Goal: Task Accomplishment & Management: Manage account settings

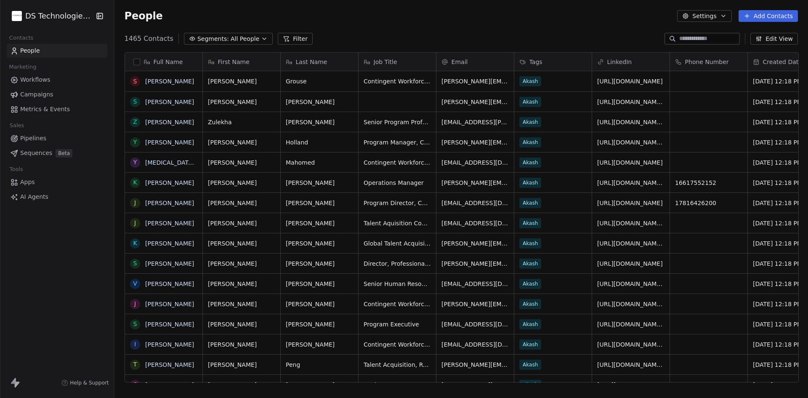
scroll to position [7, 7]
click at [54, 11] on html "DS Technologies Inc Contacts People Marketing Workflows Campaigns Metrics & Eve…" at bounding box center [404, 199] width 808 height 398
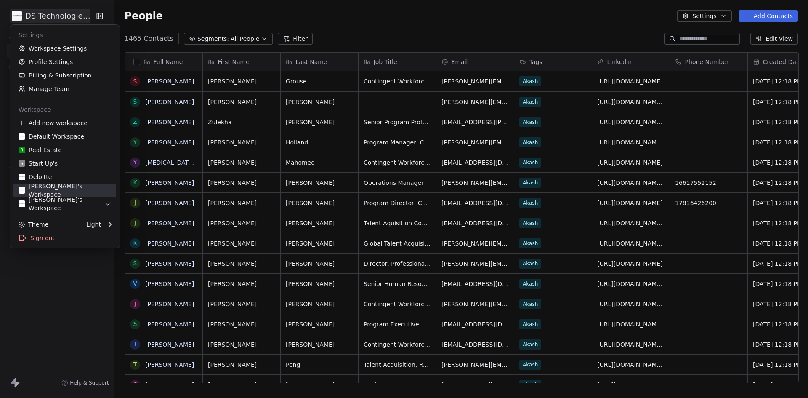
click at [59, 190] on div "Karthik's Workspace" at bounding box center [65, 190] width 93 height 17
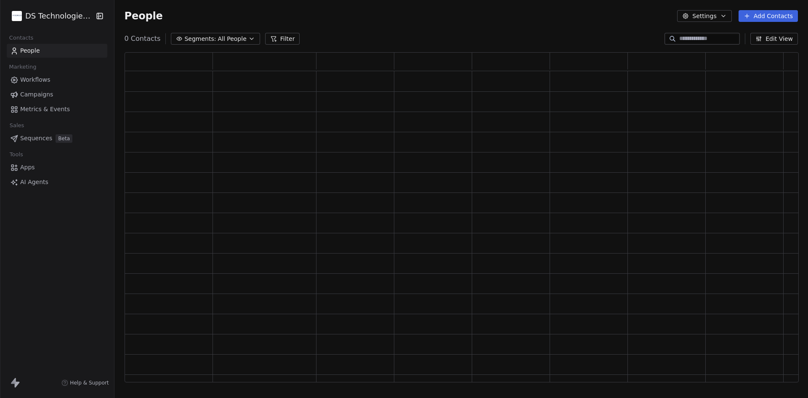
scroll to position [323, 668]
click at [778, 14] on button "Add Contacts" at bounding box center [768, 16] width 59 height 12
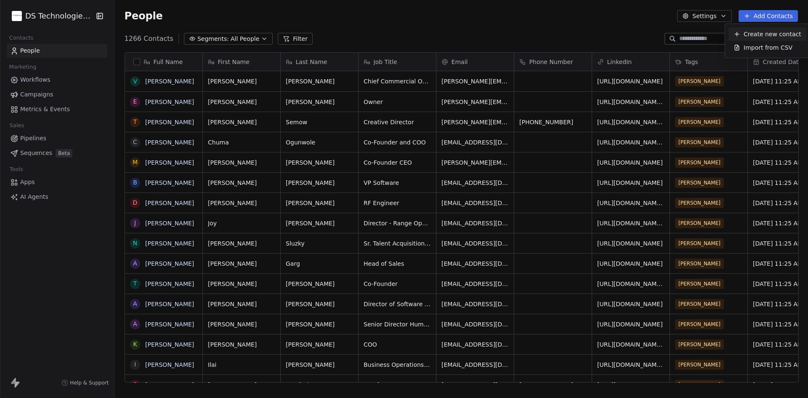
scroll to position [344, 688]
click at [761, 50] on span "Import from CSV" at bounding box center [768, 47] width 49 height 9
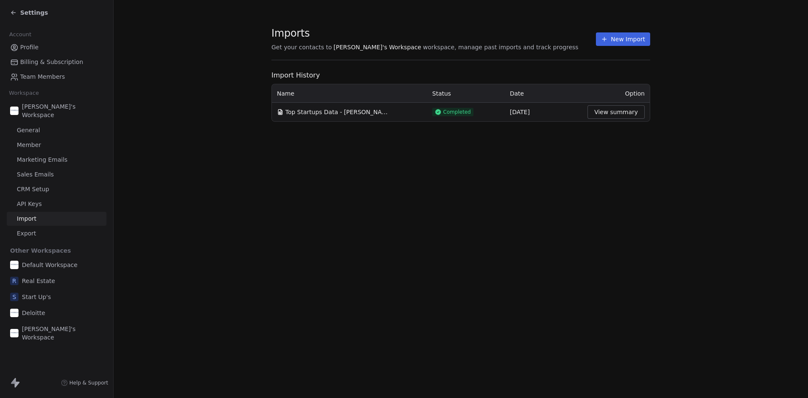
click at [616, 45] on button "New Import" at bounding box center [623, 38] width 54 height 13
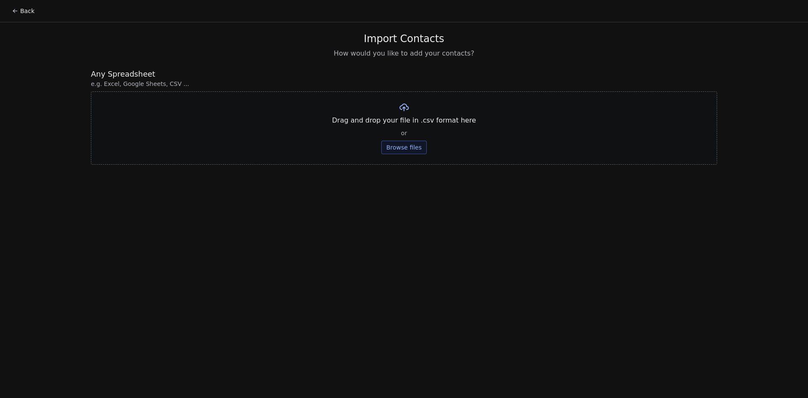
click at [397, 149] on button "Browse files" at bounding box center [403, 147] width 45 height 13
click at [418, 142] on button "Browse files" at bounding box center [403, 147] width 45 height 13
click at [400, 123] on button "Upload" at bounding box center [404, 123] width 31 height 13
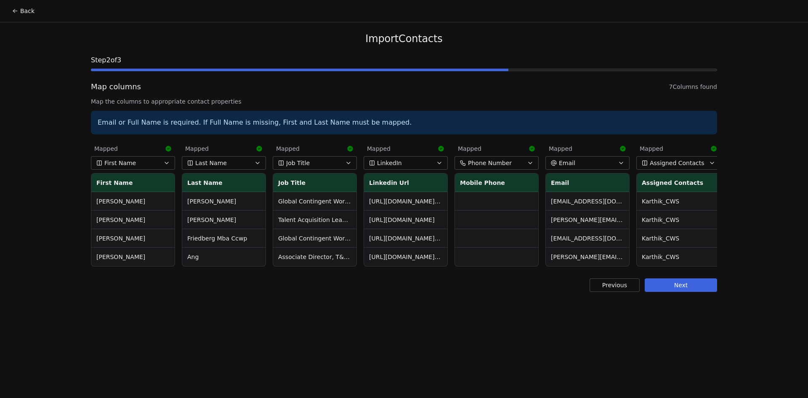
click at [680, 290] on button "Next" at bounding box center [681, 284] width 72 height 13
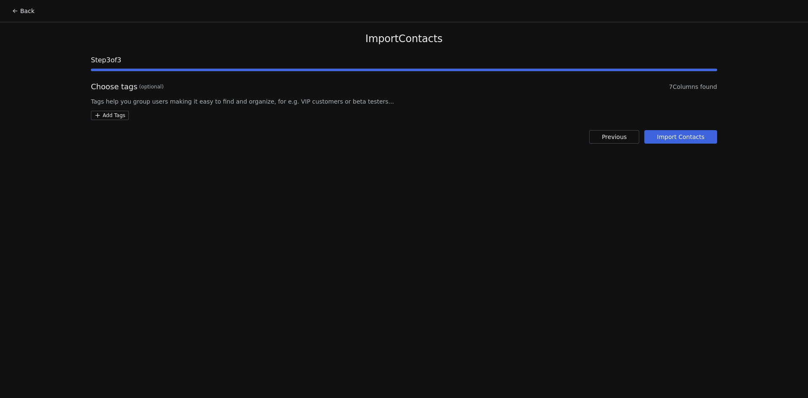
click at [122, 116] on html "Back Import Contacts Step 3 of 3 Choose tags (optional) 7 Columns found Tags he…" at bounding box center [404, 199] width 808 height 398
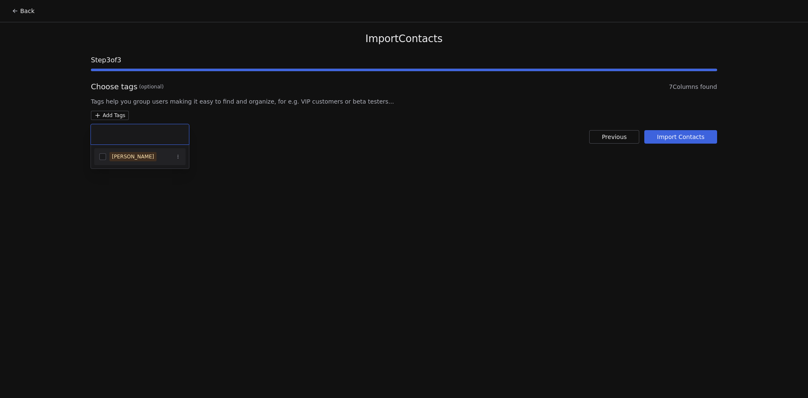
click at [109, 157] on span "[PERSON_NAME]" at bounding box center [132, 156] width 47 height 9
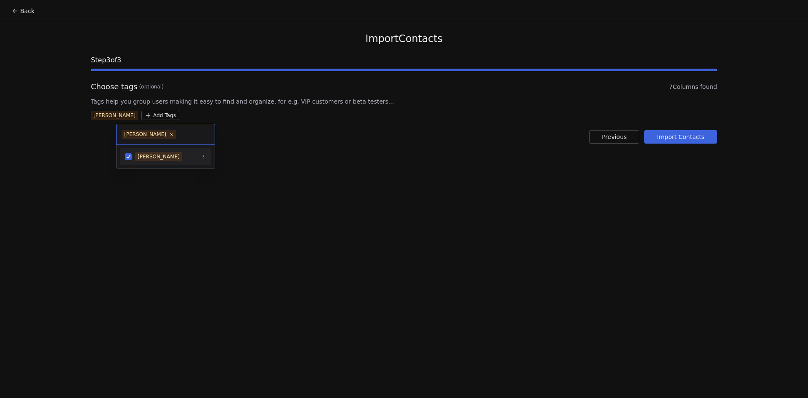
click at [397, 180] on html "Back Import Contacts Step 3 of 3 Choose tags (optional) 7 Columns found Tags he…" at bounding box center [404, 199] width 808 height 398
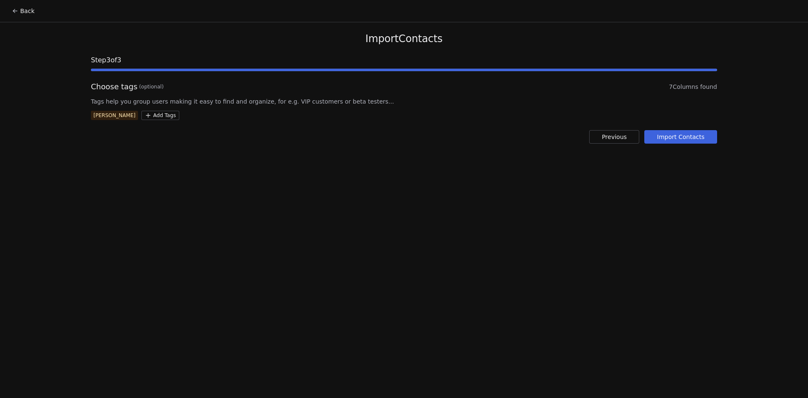
click at [699, 135] on button "Import Contacts" at bounding box center [681, 136] width 73 height 13
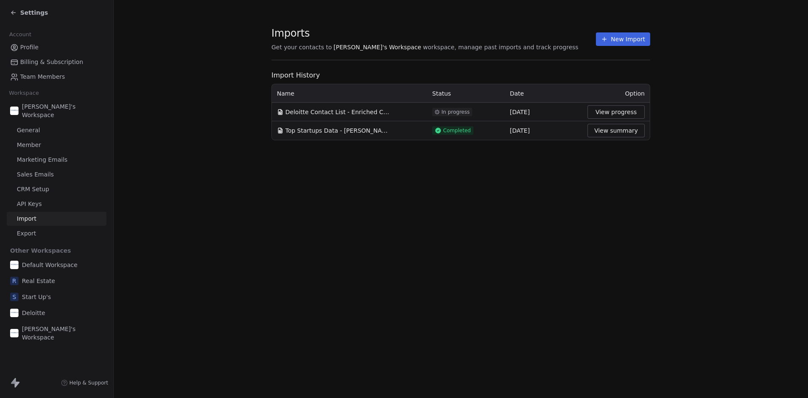
click at [13, 15] on icon at bounding box center [13, 12] width 7 height 7
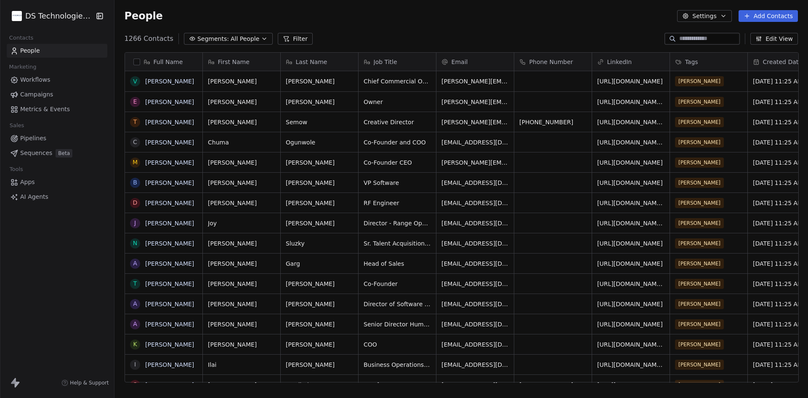
scroll to position [344, 688]
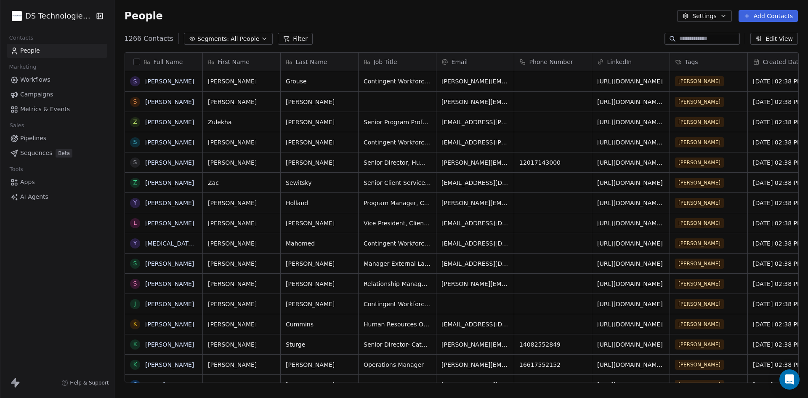
scroll to position [344, 688]
click at [773, 37] on button "Edit View" at bounding box center [775, 39] width 48 height 12
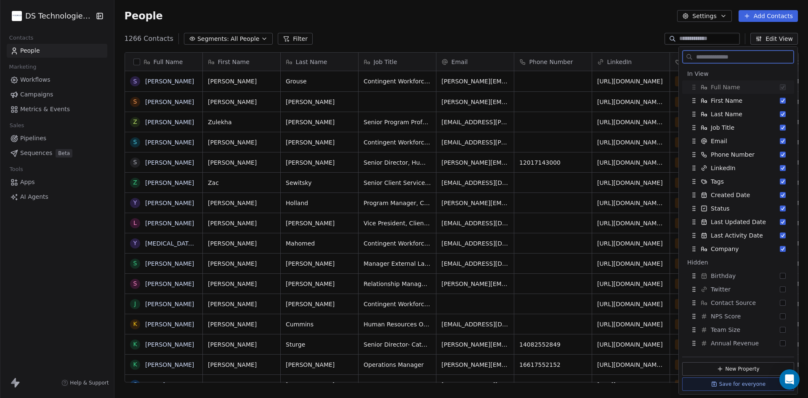
click at [773, 37] on button "Edit View" at bounding box center [775, 39] width 48 height 12
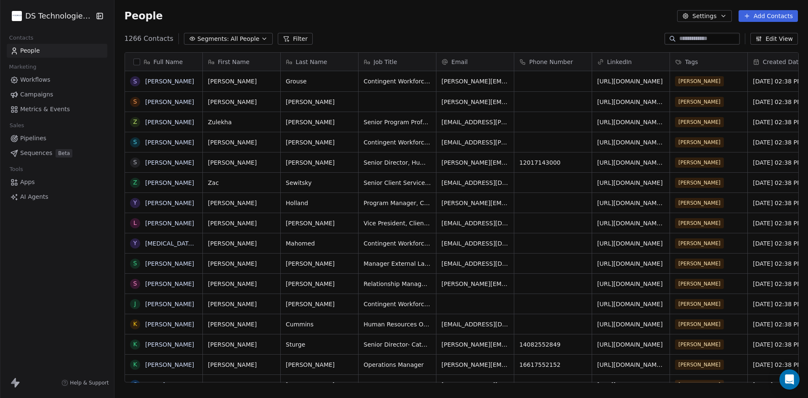
click at [773, 37] on button "Edit View" at bounding box center [775, 39] width 48 height 12
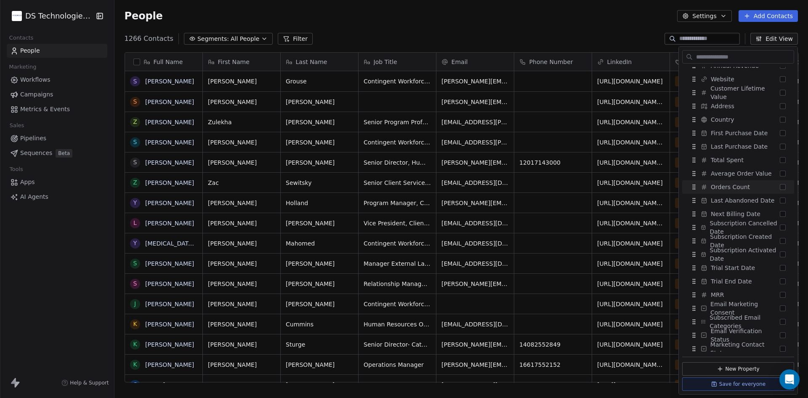
scroll to position [295, 0]
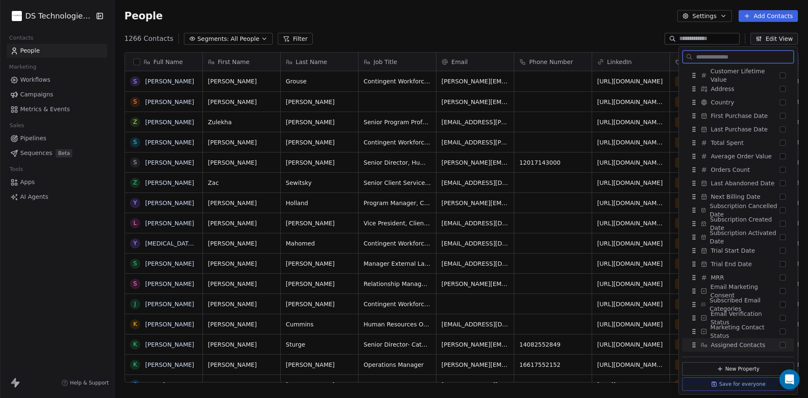
click at [746, 344] on span "Assigned Contacts" at bounding box center [738, 345] width 55 height 8
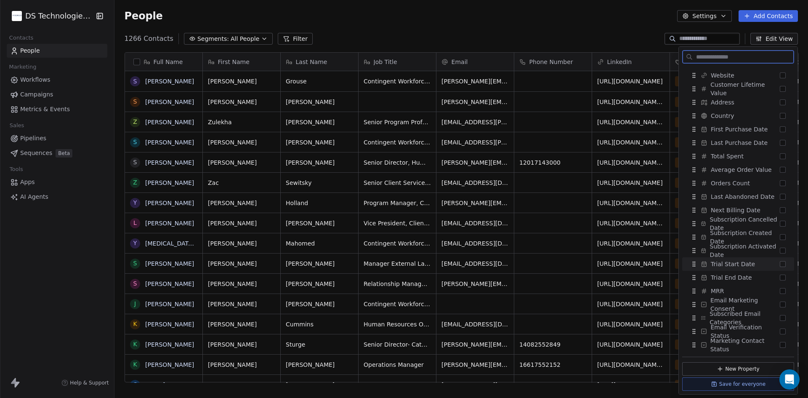
scroll to position [0, 0]
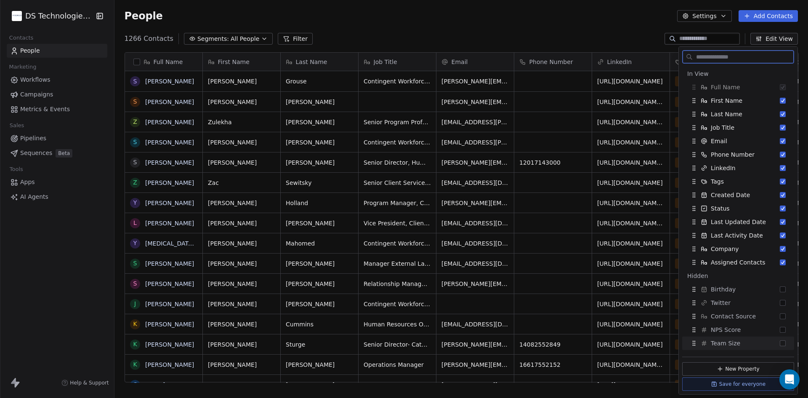
click at [745, 382] on button "Save for everyone" at bounding box center [738, 383] width 112 height 13
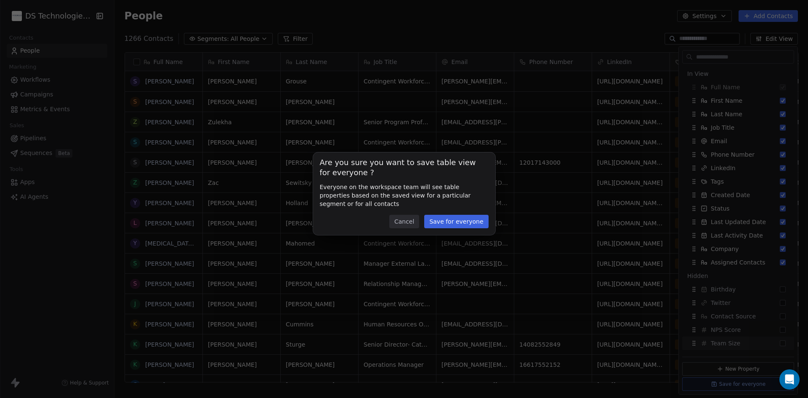
click at [452, 223] on button "Save for everyone" at bounding box center [456, 221] width 64 height 13
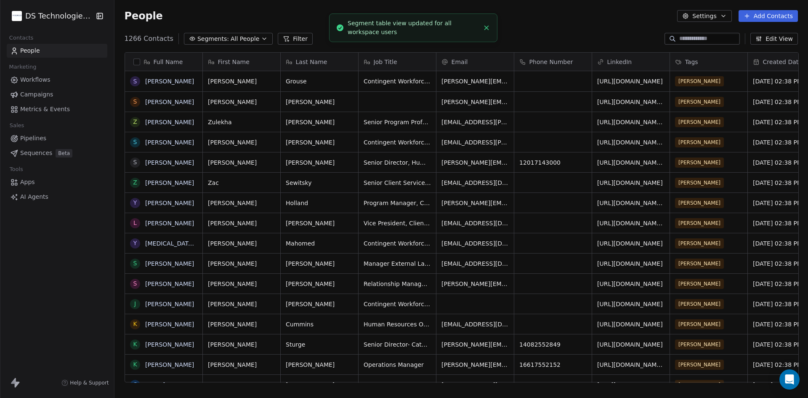
click at [584, 28] on div "People Settings Add Contacts" at bounding box center [462, 16] width 694 height 32
click at [283, 40] on icon at bounding box center [286, 38] width 7 height 7
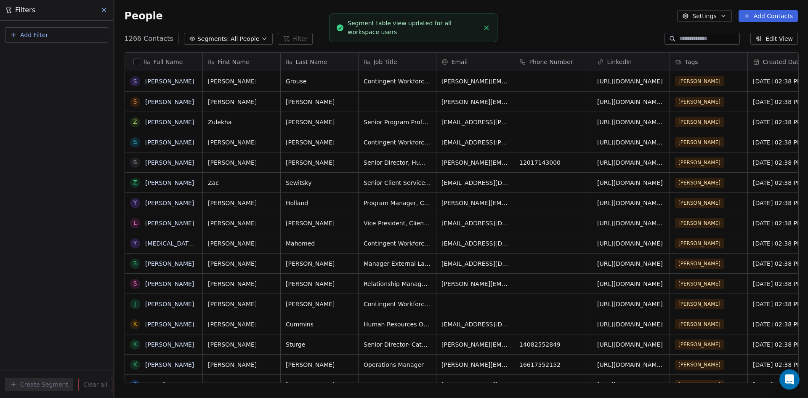
click at [11, 35] on icon "button" at bounding box center [13, 35] width 7 height 7
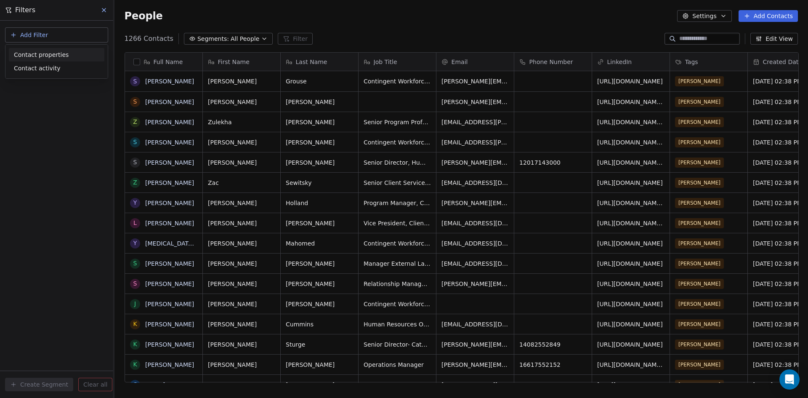
click at [43, 54] on span "Contact properties" at bounding box center [41, 55] width 55 height 9
type input "***"
click at [37, 88] on span "Assigned Contacts" at bounding box center [41, 85] width 55 height 8
click at [37, 89] on div "Is" at bounding box center [57, 89] width 88 height 13
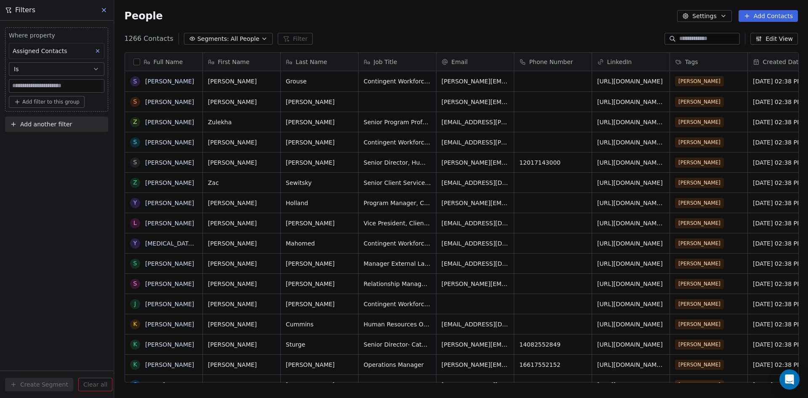
click at [37, 89] on input at bounding box center [56, 86] width 95 height 13
type input "*"
type input "**********"
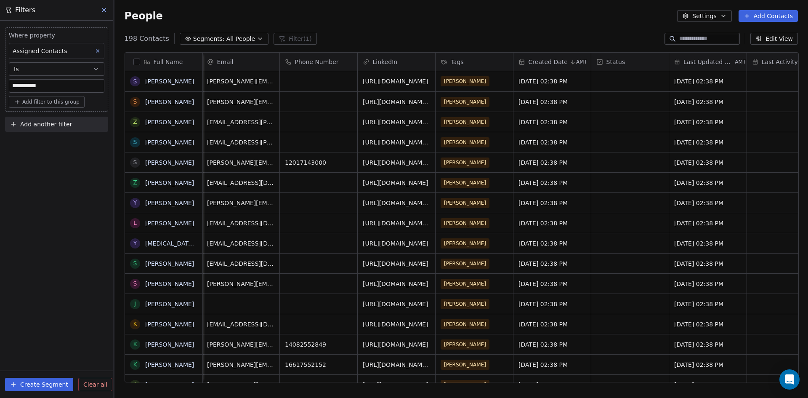
scroll to position [0, 443]
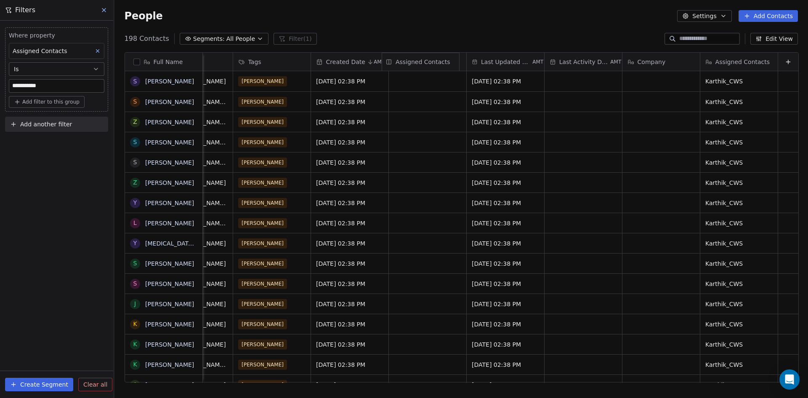
drag, startPoint x: 743, startPoint y: 61, endPoint x: 420, endPoint y: 58, distance: 322.5
click at [420, 58] on div "Full Name S [PERSON_NAME] S [PERSON_NAME] Z [PERSON_NAME] S [PERSON_NAME] S [PE…" at bounding box center [462, 218] width 674 height 330
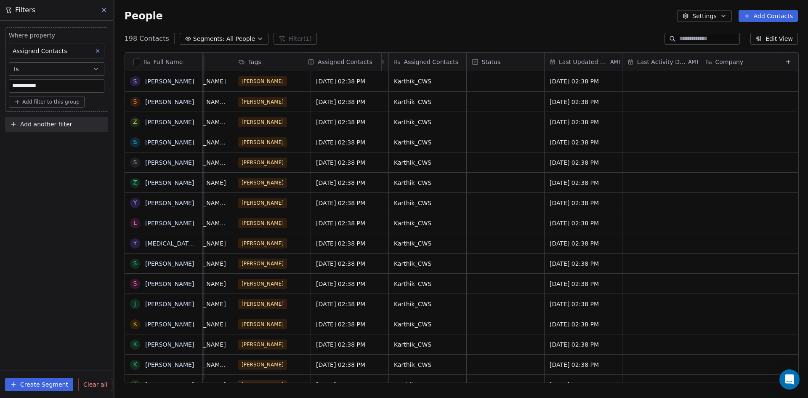
drag, startPoint x: 423, startPoint y: 61, endPoint x: 341, endPoint y: 56, distance: 82.2
click at [341, 56] on div "Full Name S [PERSON_NAME] S [PERSON_NAME] Z [PERSON_NAME] S [PERSON_NAME] S [PE…" at bounding box center [462, 218] width 674 height 330
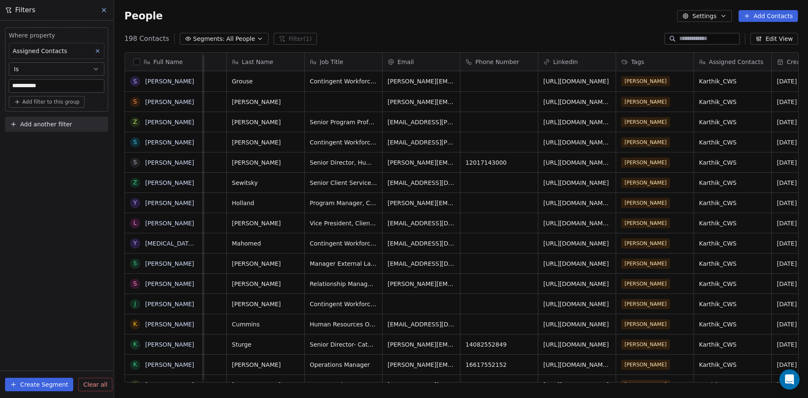
scroll to position [0, 0]
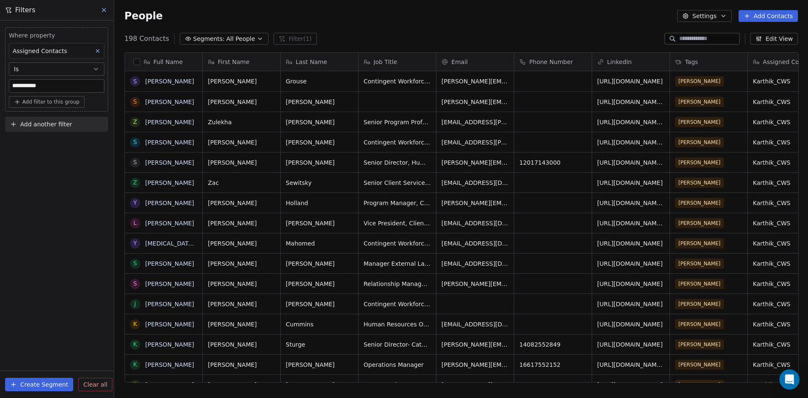
click at [774, 13] on button "Add Contacts" at bounding box center [768, 16] width 59 height 12
click at [563, 25] on html "**********" at bounding box center [404, 199] width 808 height 398
